Goal: Task Accomplishment & Management: Use online tool/utility

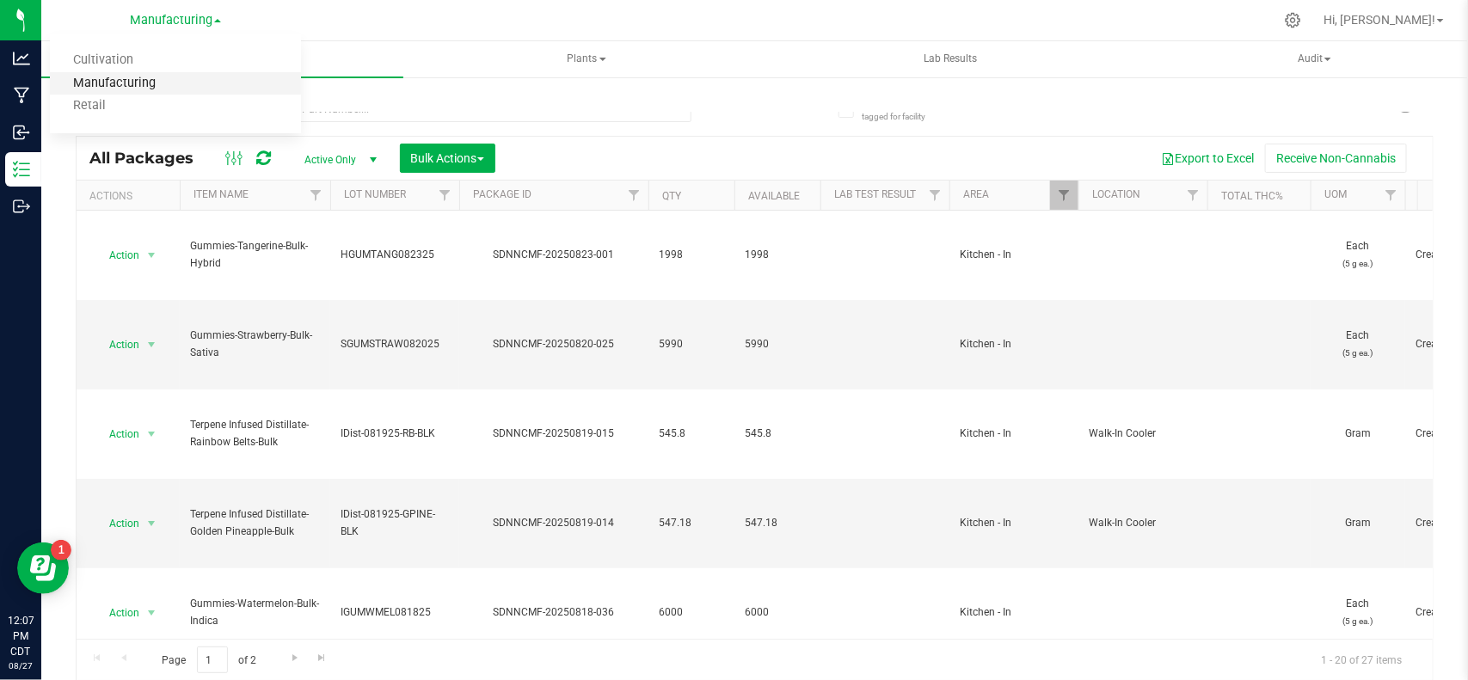
scroll to position [303, 0]
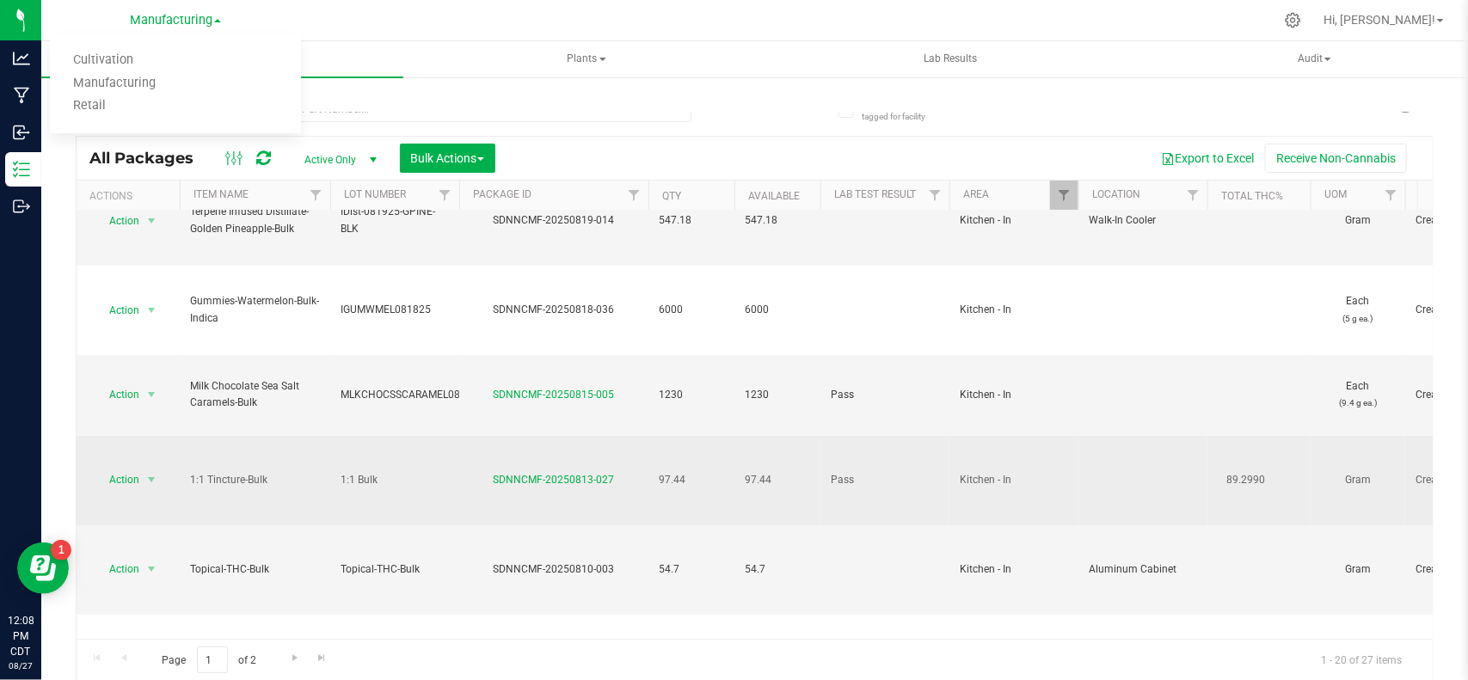
click at [722, 436] on td "97.44" at bounding box center [691, 480] width 86 height 89
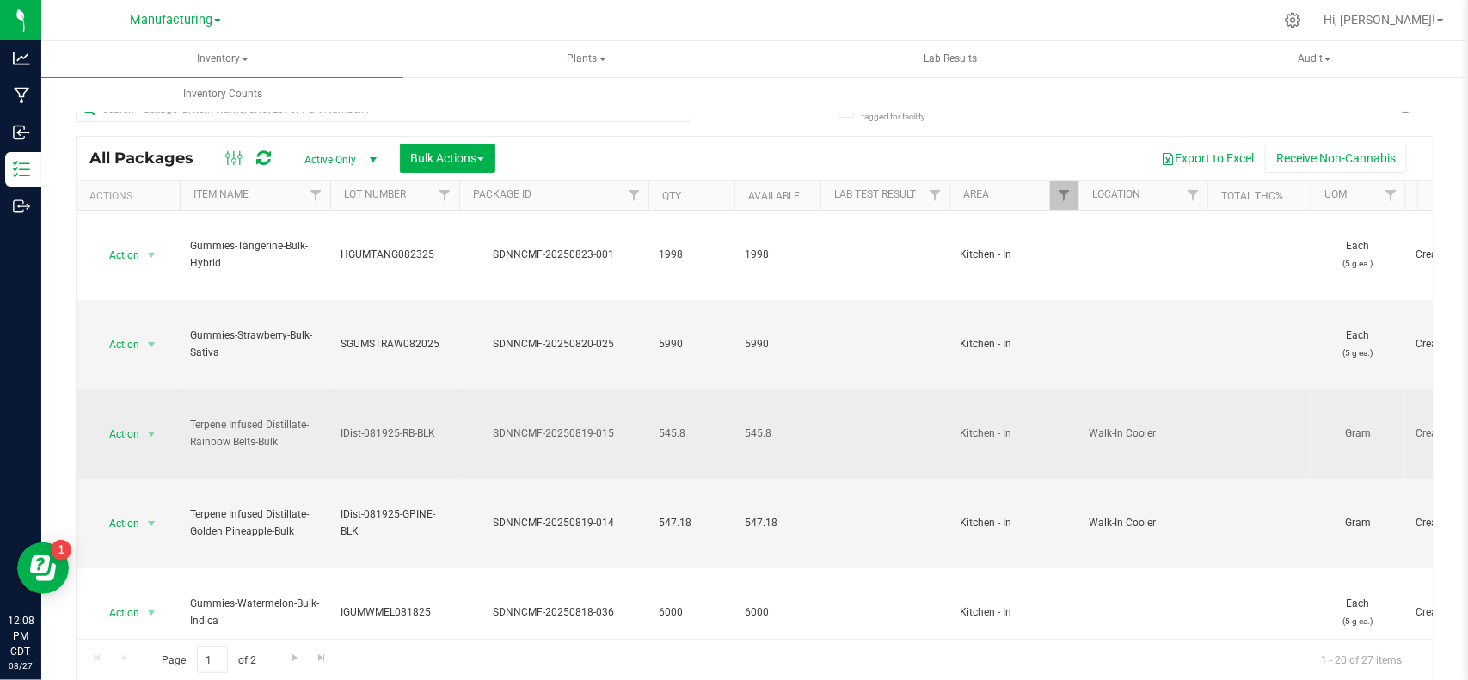
scroll to position [322, 0]
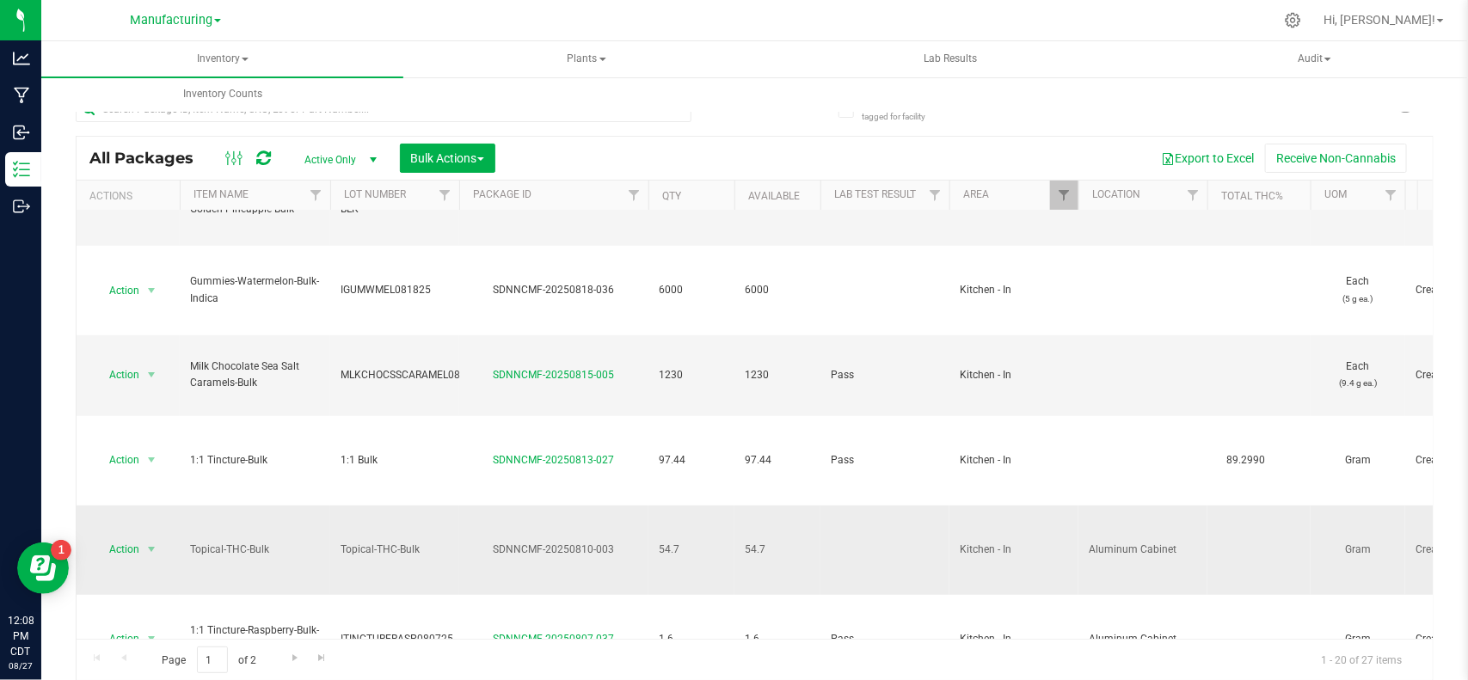
click at [376, 542] on span "Topical-THC-Bulk" at bounding box center [395, 550] width 108 height 16
drag, startPoint x: 431, startPoint y: 521, endPoint x: 297, endPoint y: 518, distance: 134.2
type input "Topical081025"
click at [400, 483] on div "All Packages Active Only Active Only Lab Samples Locked All Bulk Actions Add to…" at bounding box center [755, 408] width 1358 height 545
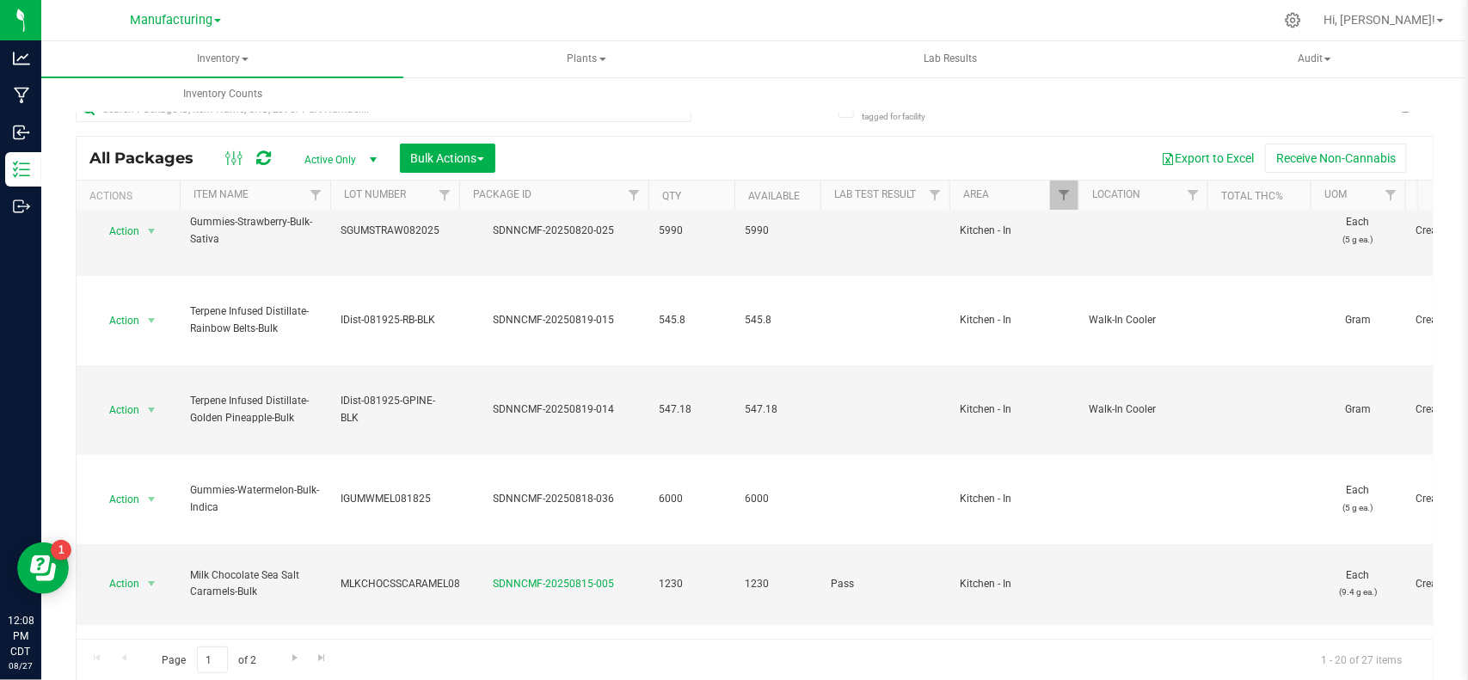
scroll to position [0, 0]
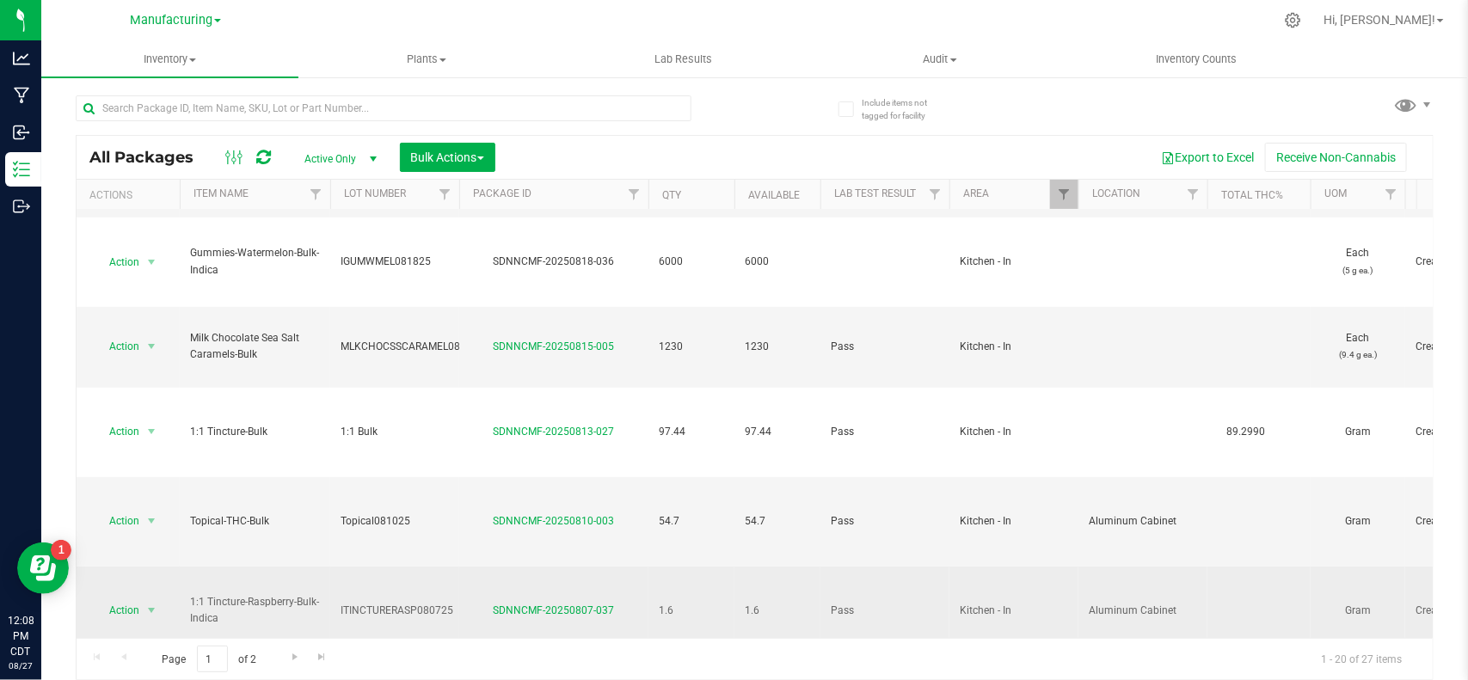
scroll to position [303, 0]
